Goal: Task Accomplishment & Management: Use online tool/utility

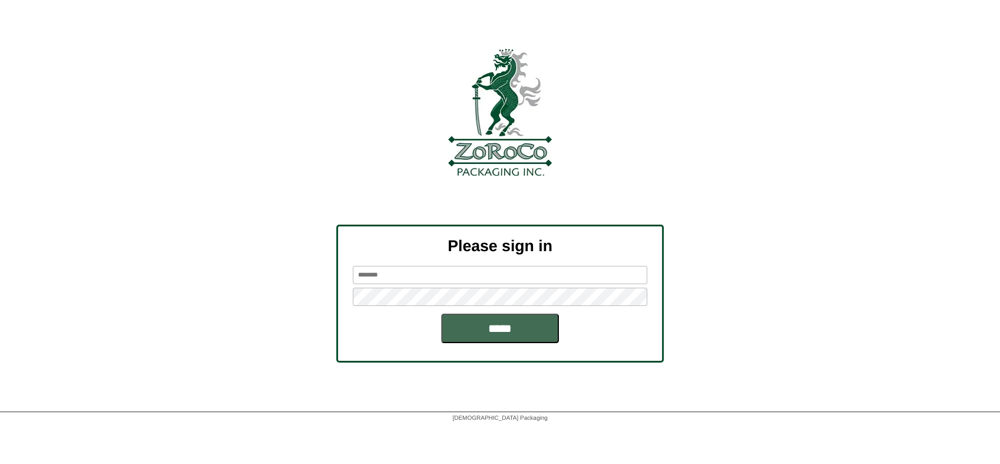
type input "********"
click at [492, 335] on input "*****" at bounding box center [500, 327] width 118 height 29
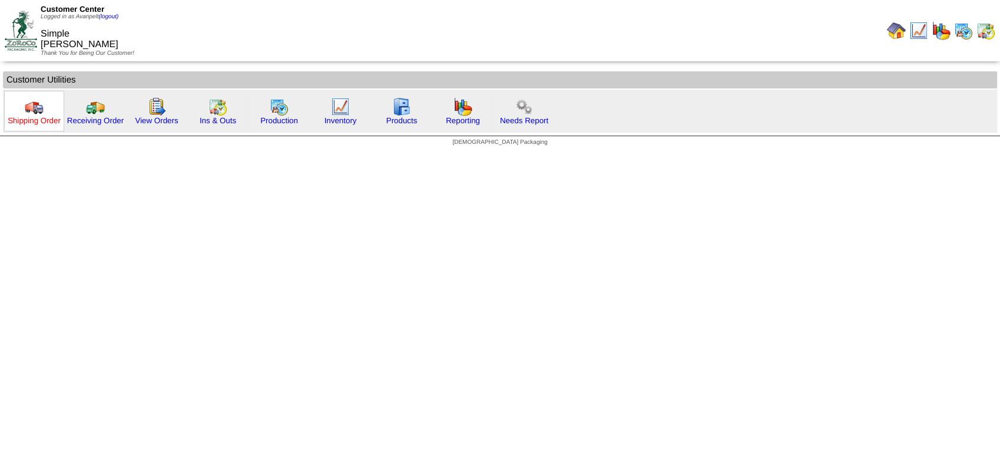
click at [35, 124] on link "Shipping Order" at bounding box center [34, 120] width 53 height 9
